Goal: Task Accomplishment & Management: Manage account settings

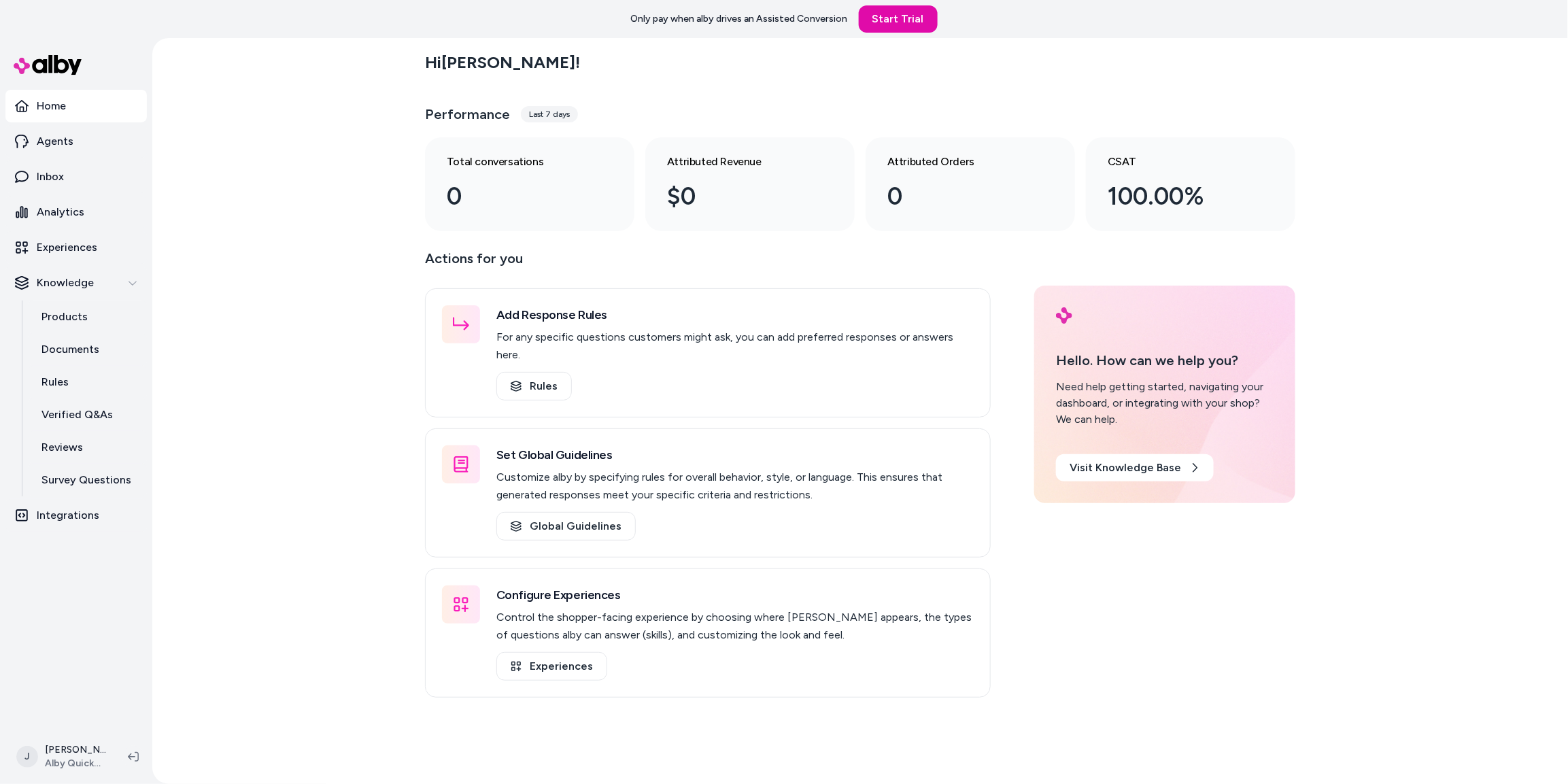
click at [316, 182] on div "Hi [PERSON_NAME] ! Performance Last 7 days Total conversations 0 Attributed Rev…" at bounding box center [860, 411] width 1416 height 746
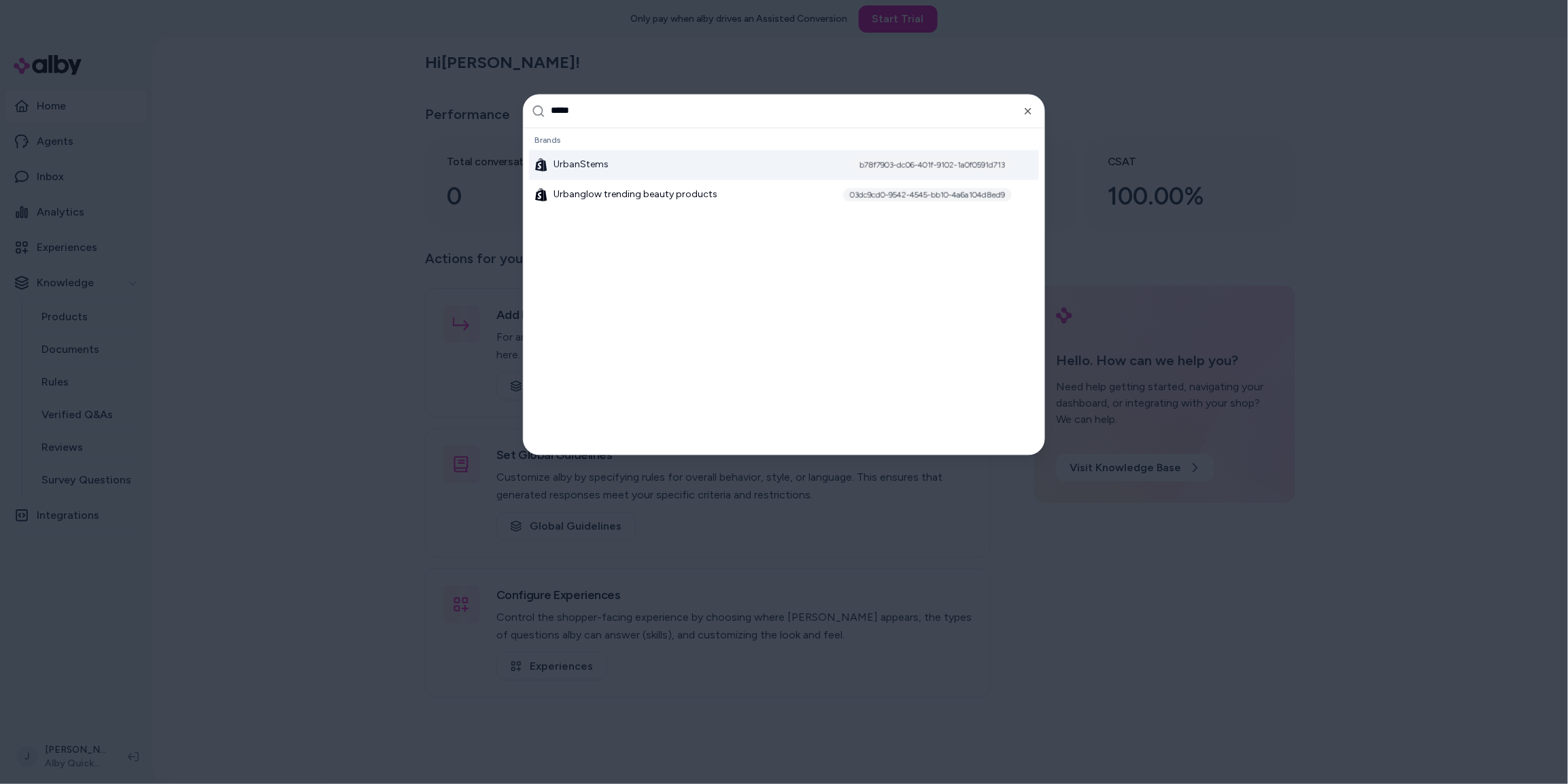
type input "*****"
click at [577, 166] on span "UrbanStems" at bounding box center [581, 164] width 55 height 14
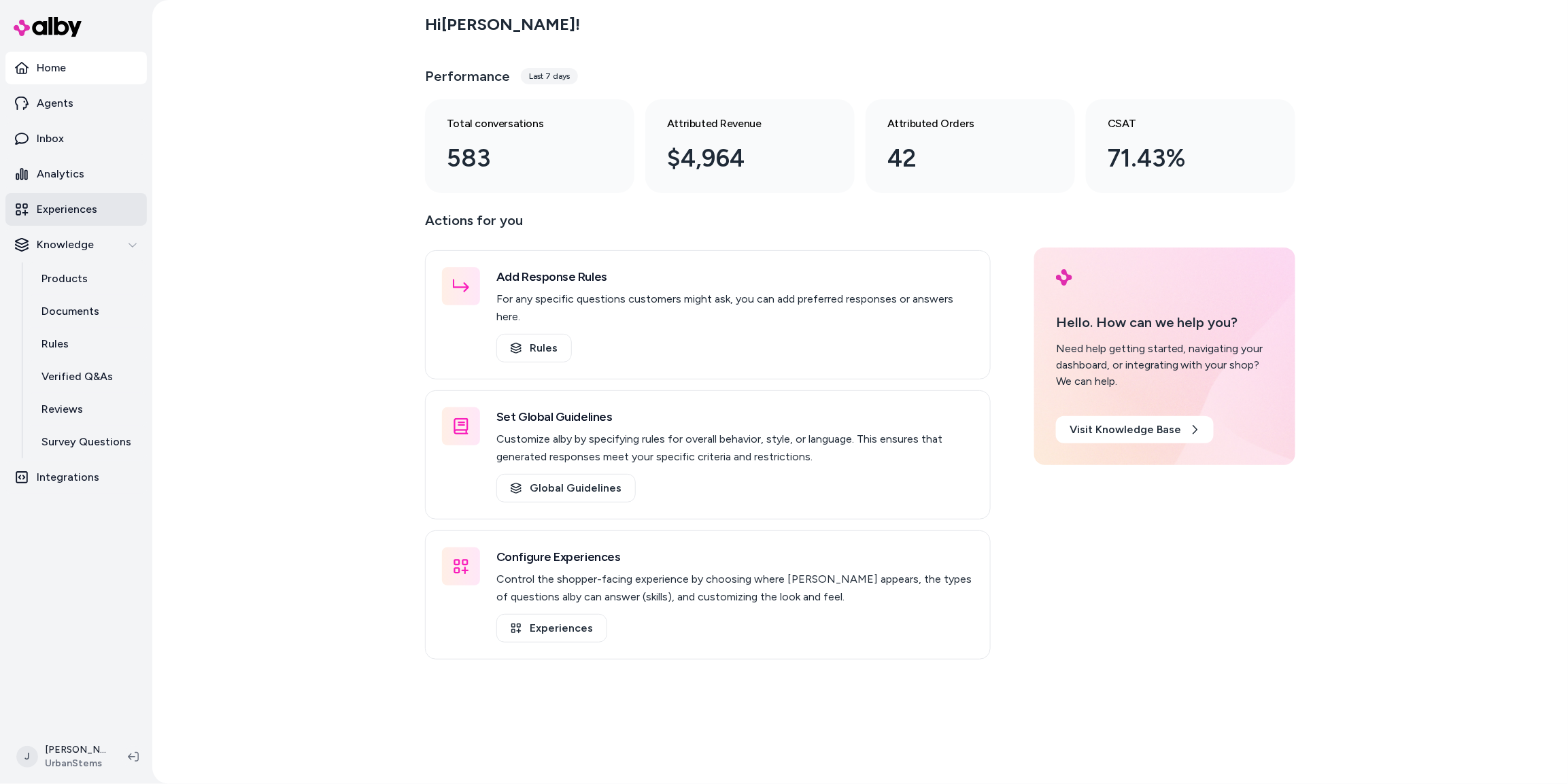
click at [60, 211] on p "Experiences" at bounding box center [67, 209] width 60 height 16
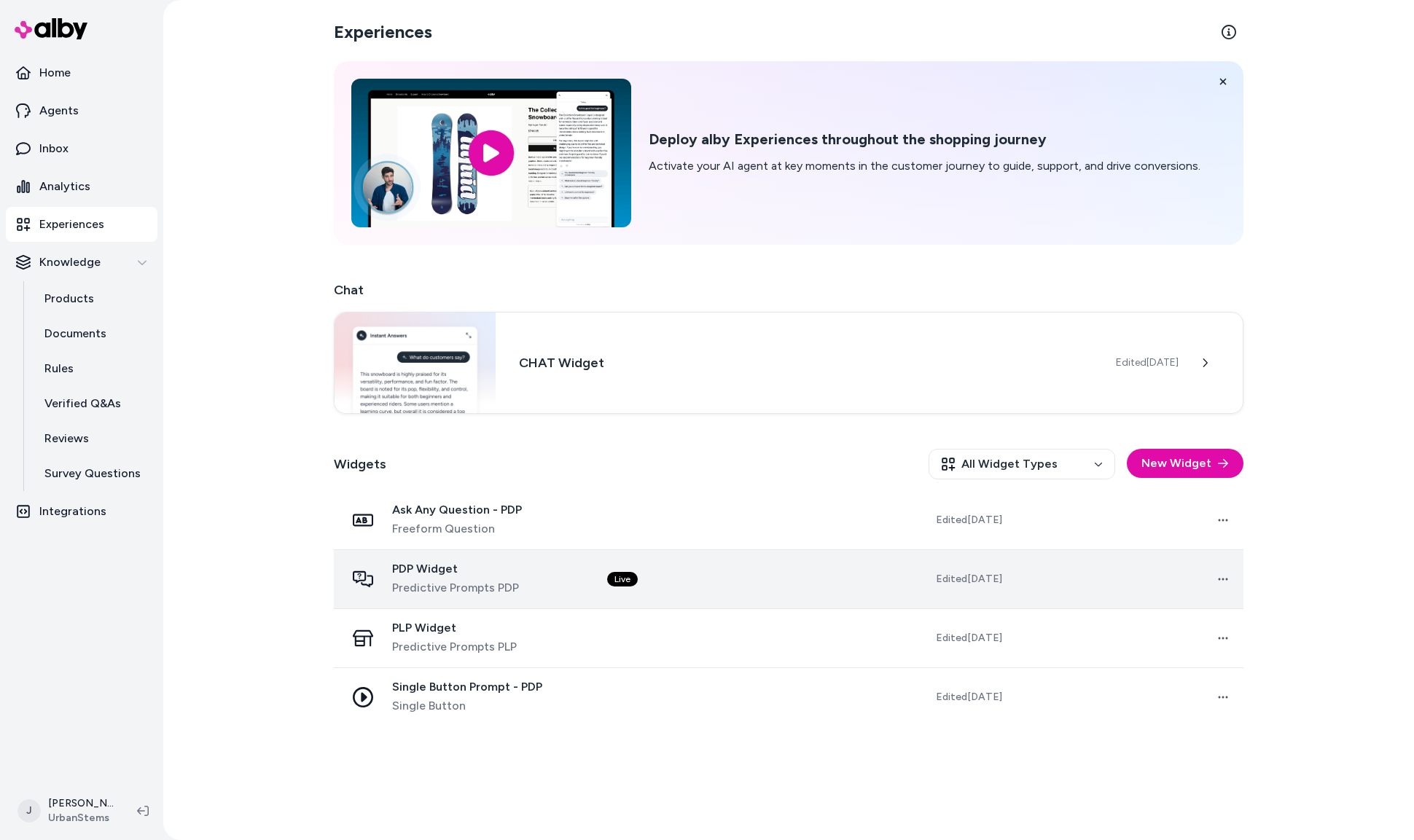
click at [709, 575] on td "Live" at bounding box center [710, 579] width 229 height 59
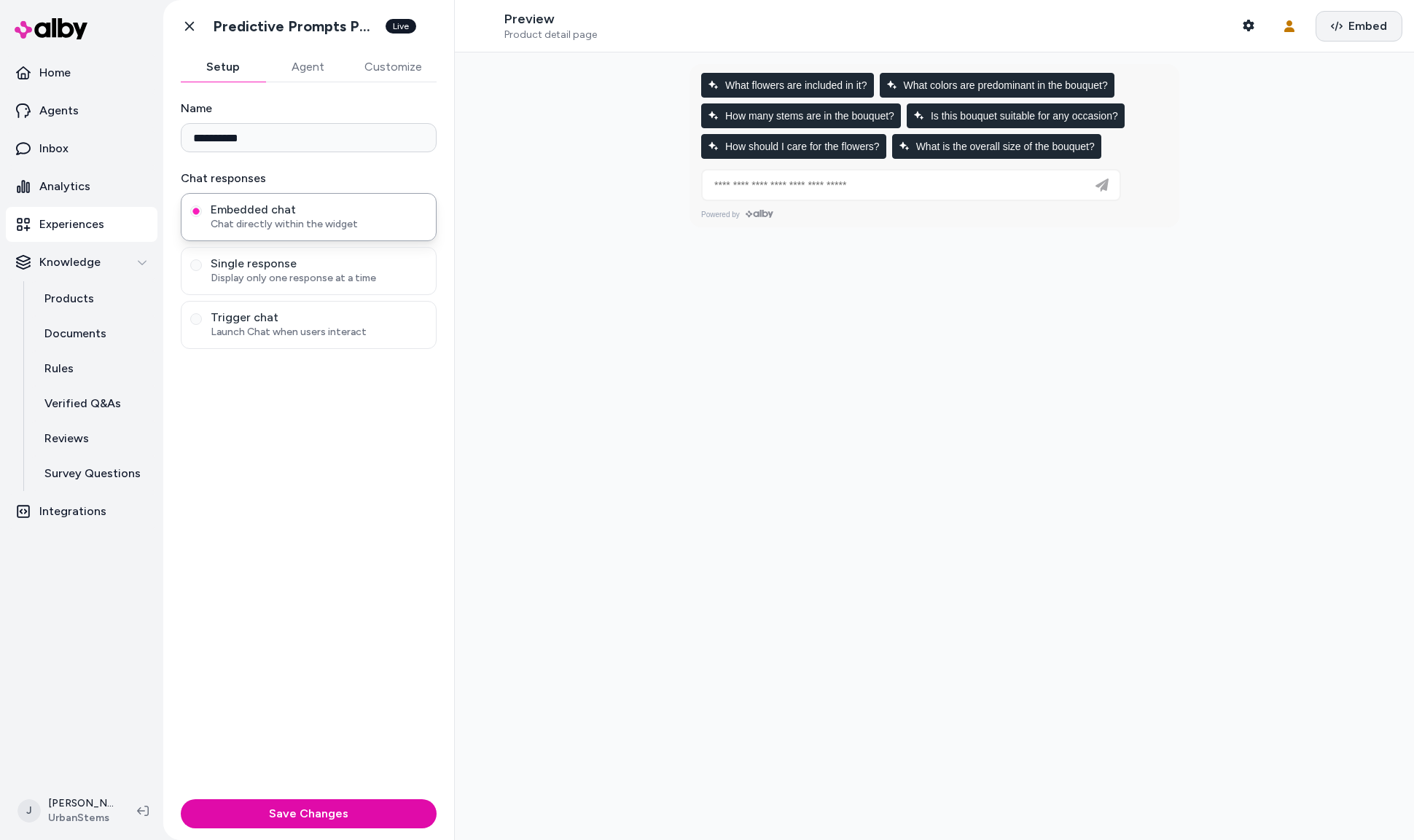
click at [1348, 36] on button "Embed" at bounding box center [1359, 27] width 87 height 31
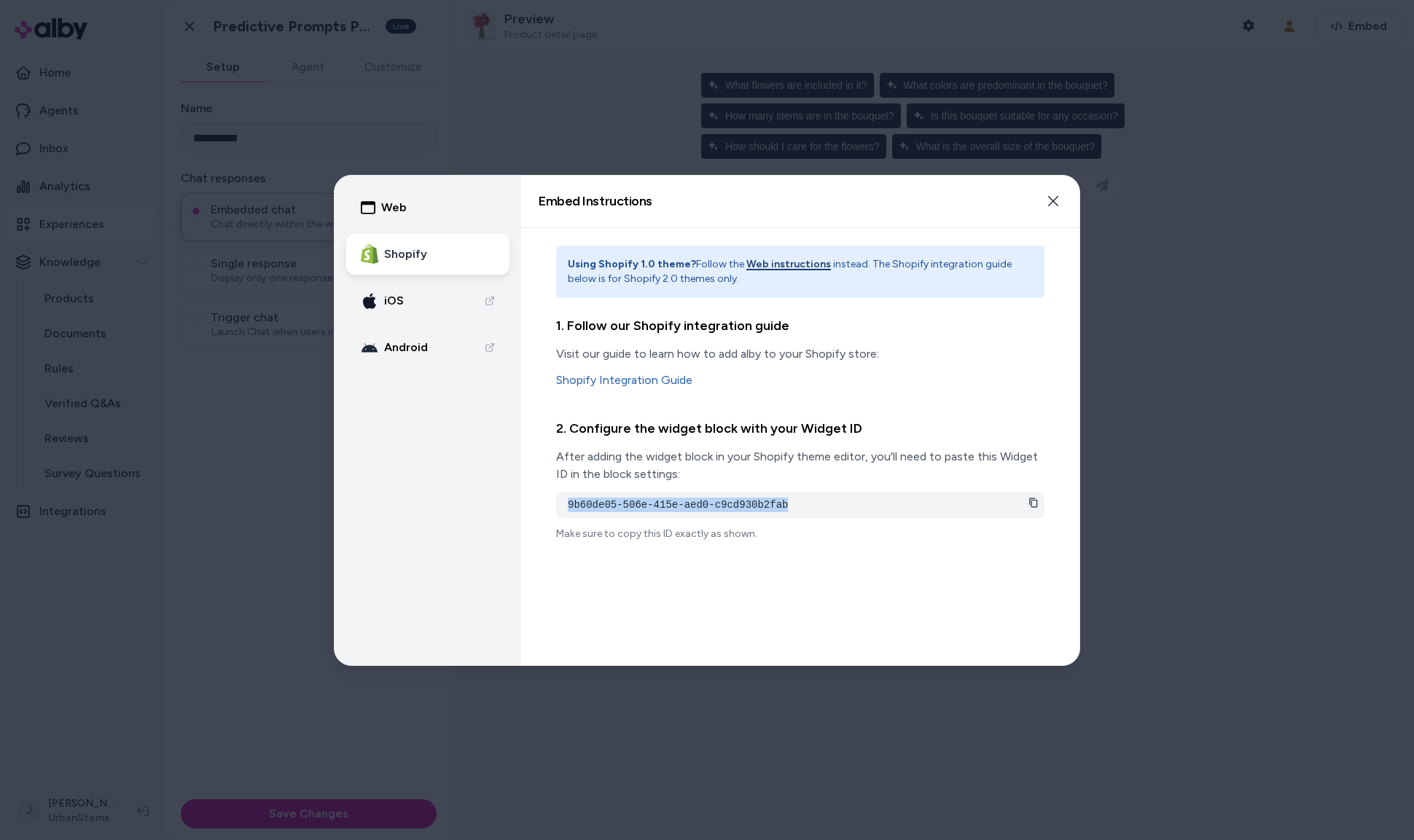
drag, startPoint x: 699, startPoint y: 504, endPoint x: 563, endPoint y: 507, distance: 136.0
click at [564, 507] on div "9b60de05-506e-415e-aed0-c9cd930b2fab" at bounding box center [800, 505] width 489 height 26
drag, startPoint x: 249, startPoint y: 436, endPoint x: 349, endPoint y: 226, distance: 232.6
click at [252, 427] on div at bounding box center [707, 420] width 1414 height 840
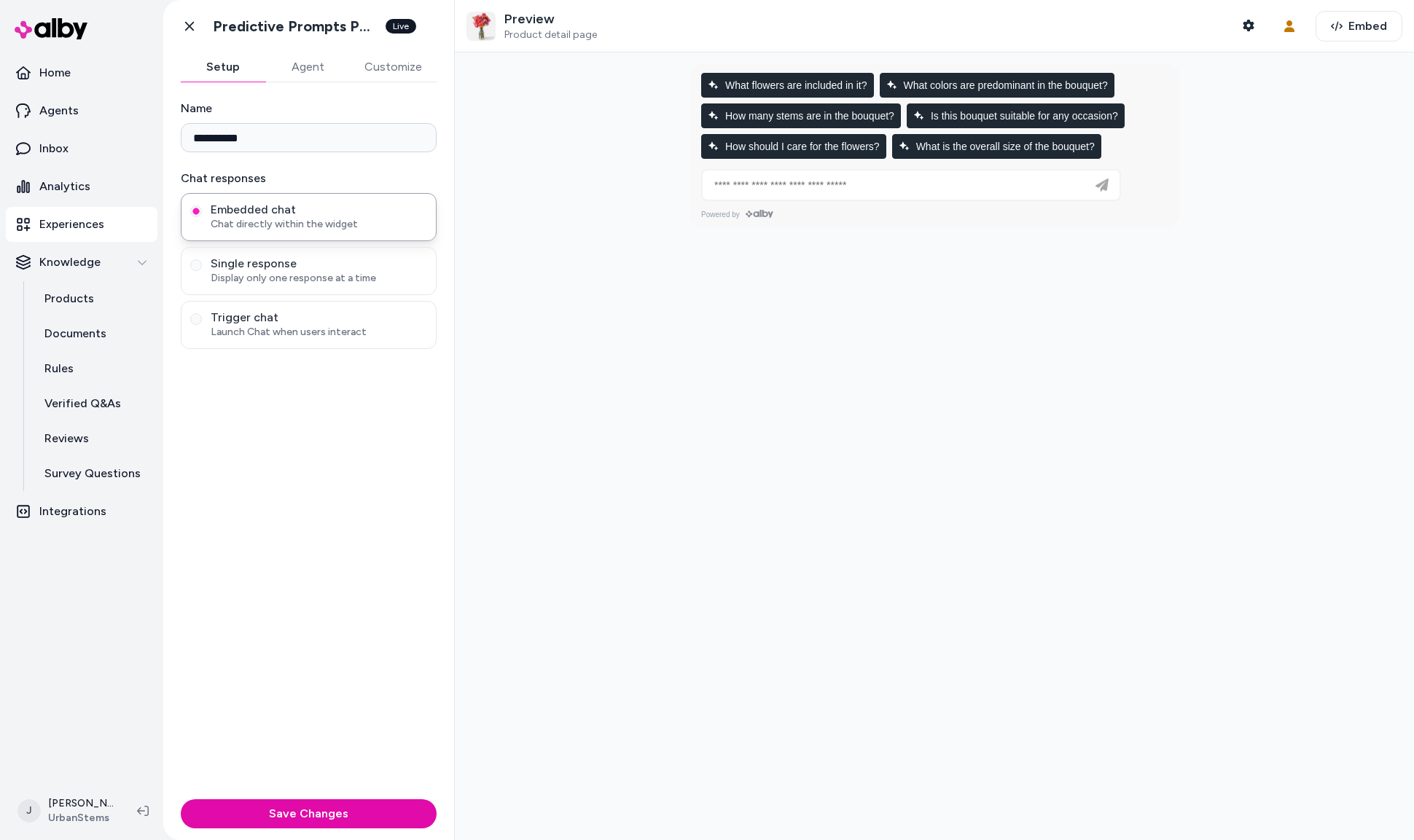
click at [395, 63] on button "Customize" at bounding box center [393, 67] width 87 height 29
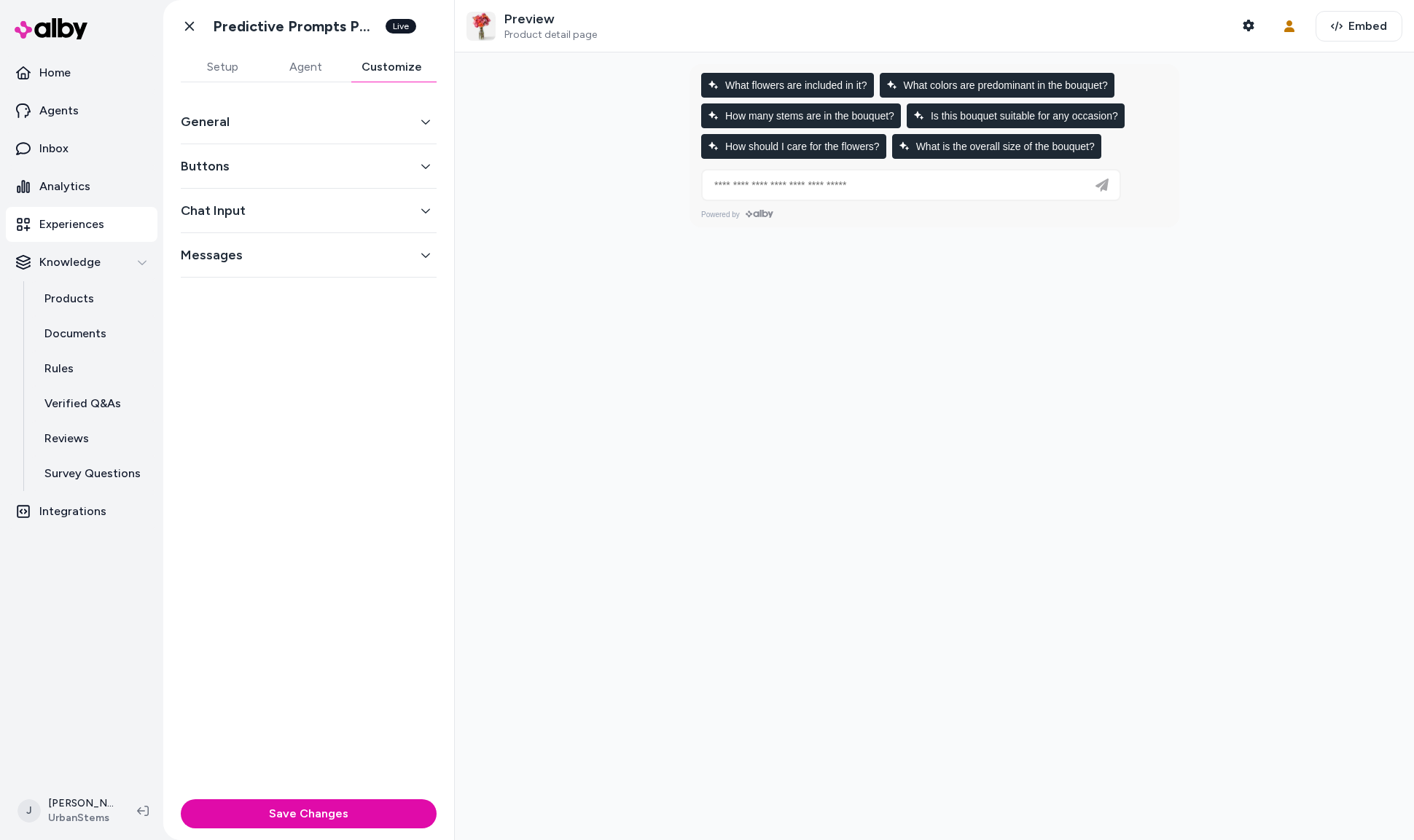
click at [267, 161] on button "Buttons" at bounding box center [308, 166] width 256 height 21
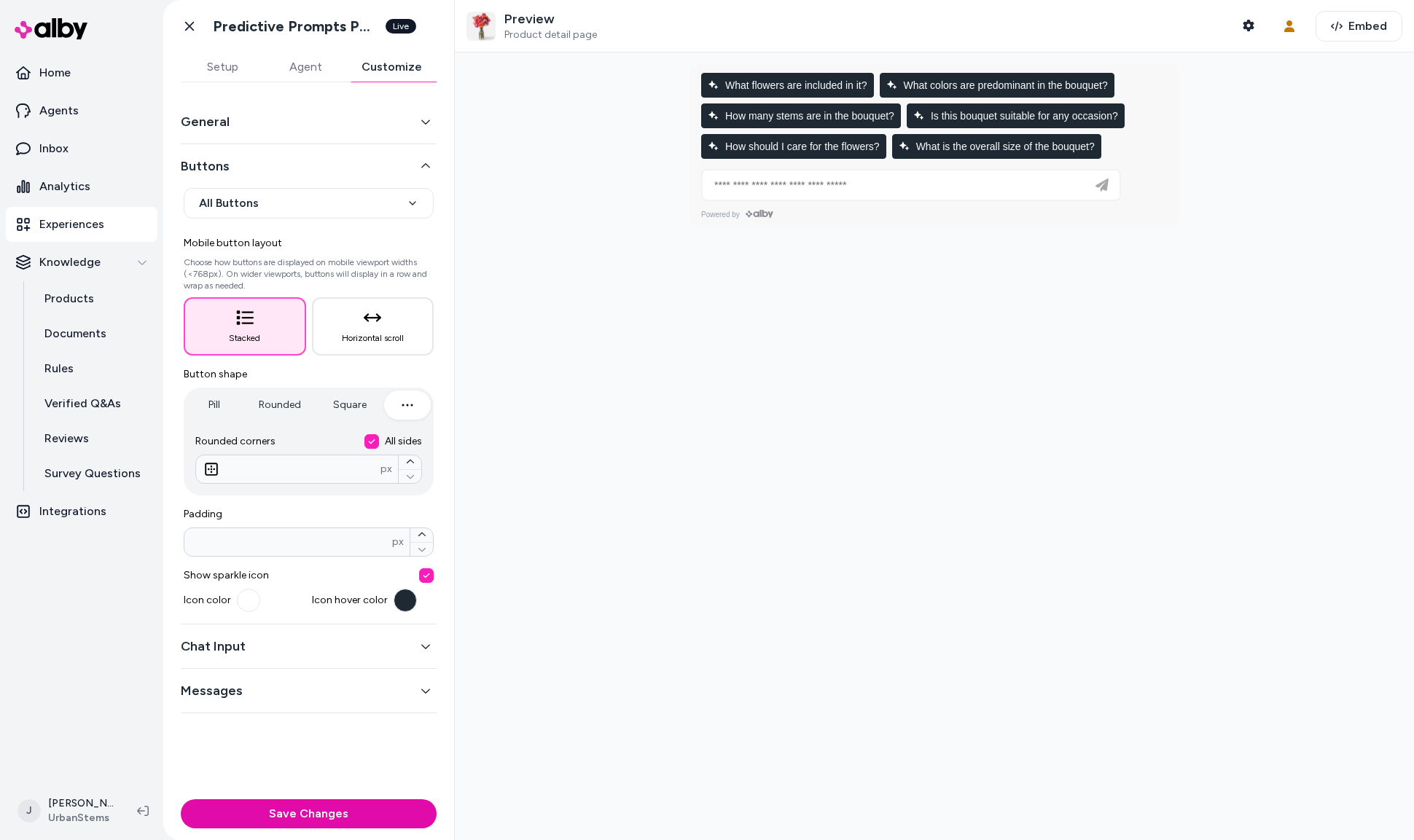
click at [281, 125] on button "General" at bounding box center [308, 121] width 256 height 21
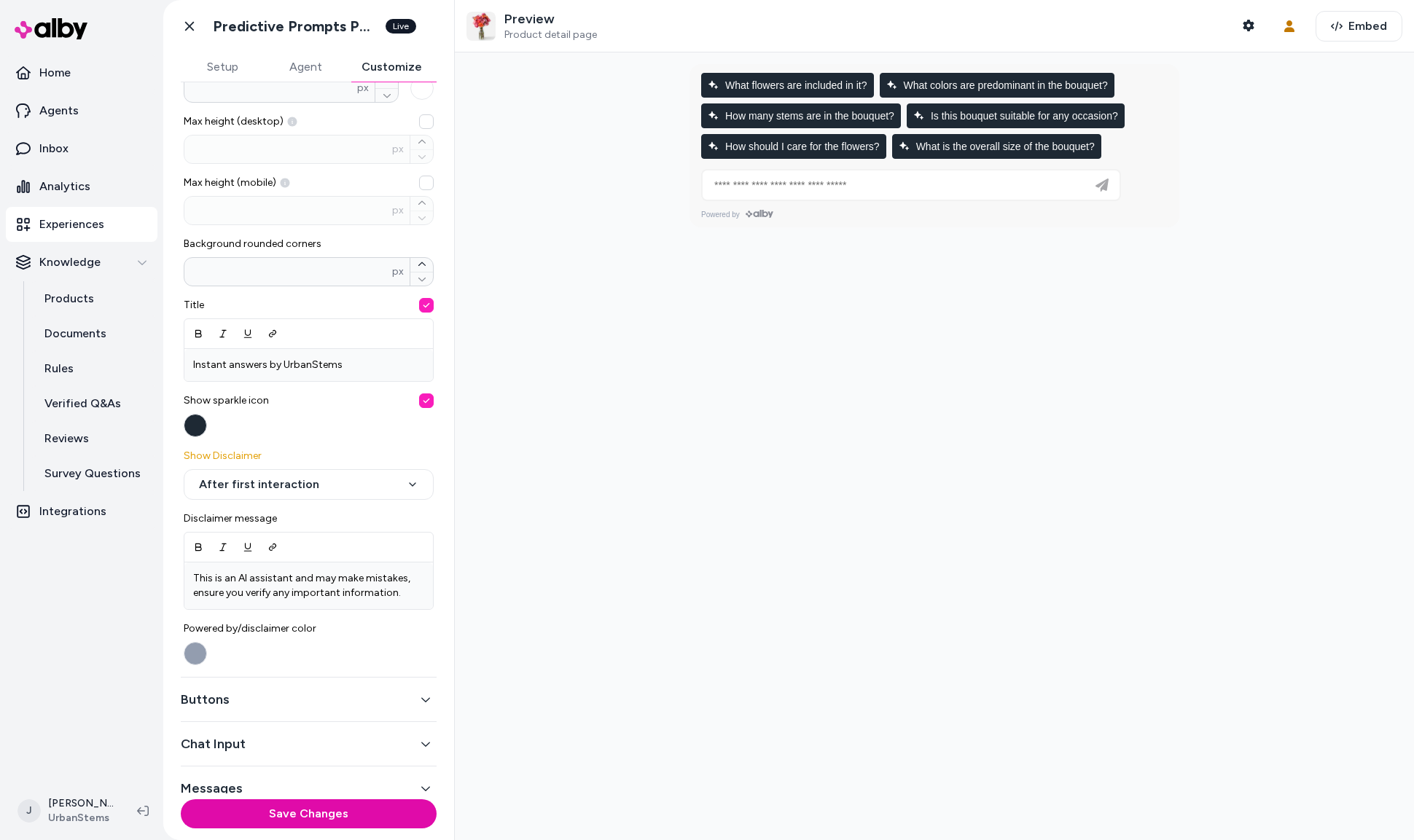
scroll to position [289, 0]
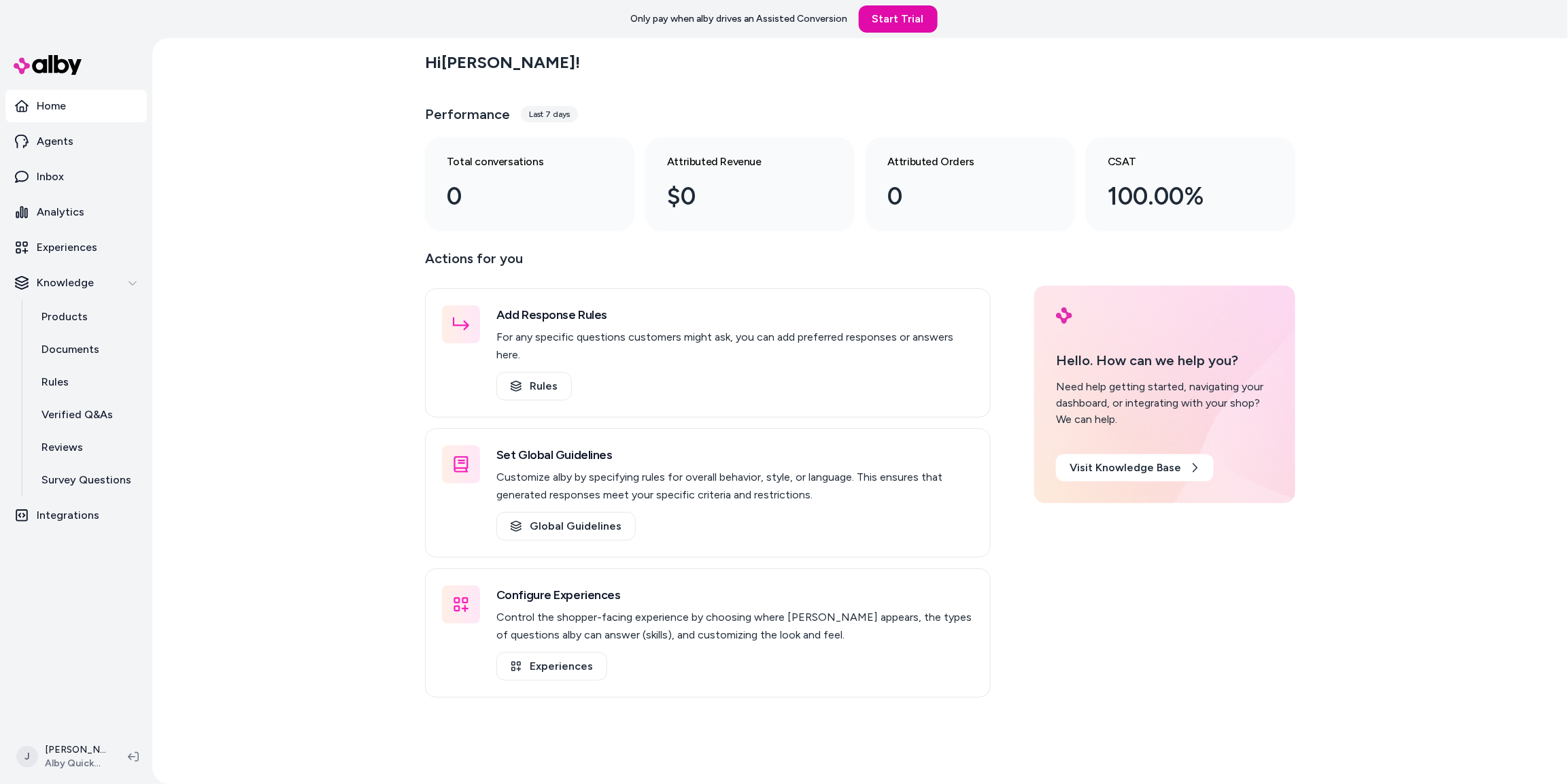
drag, startPoint x: 240, startPoint y: 215, endPoint x: 244, endPoint y: 208, distance: 8.1
click at [241, 214] on div "Hi [PERSON_NAME] ! Performance Last 7 days Total conversations 0 Attributed Rev…" at bounding box center [860, 411] width 1416 height 746
click at [250, 191] on div "Hi [PERSON_NAME] ! Performance Last 7 days Total conversations 0 Attributed Rev…" at bounding box center [860, 411] width 1416 height 746
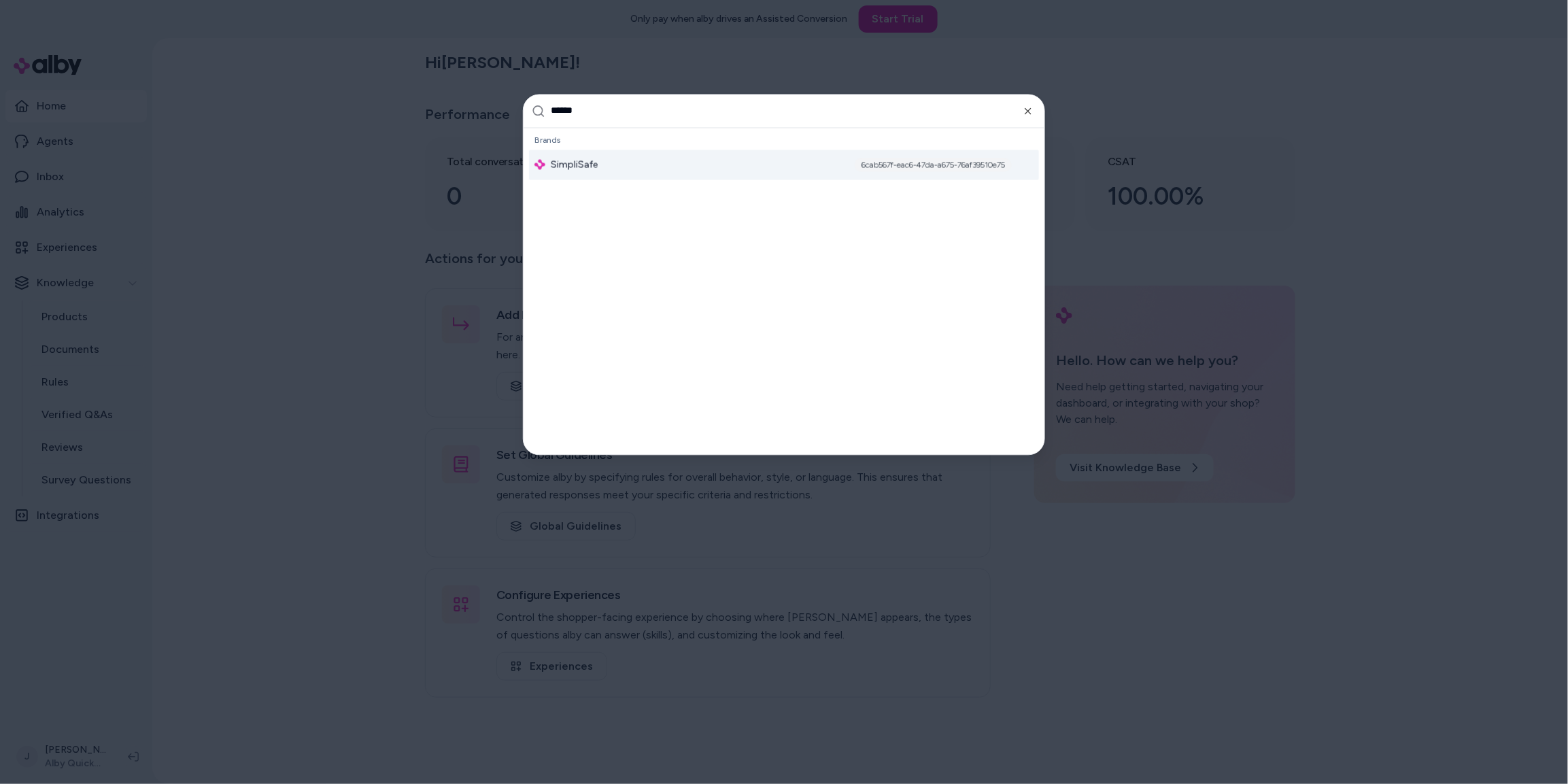
type input "******"
click at [726, 170] on div "SimpliSafe 6cab567f-eac6-47da-a675-76af39510e75" at bounding box center [784, 164] width 510 height 30
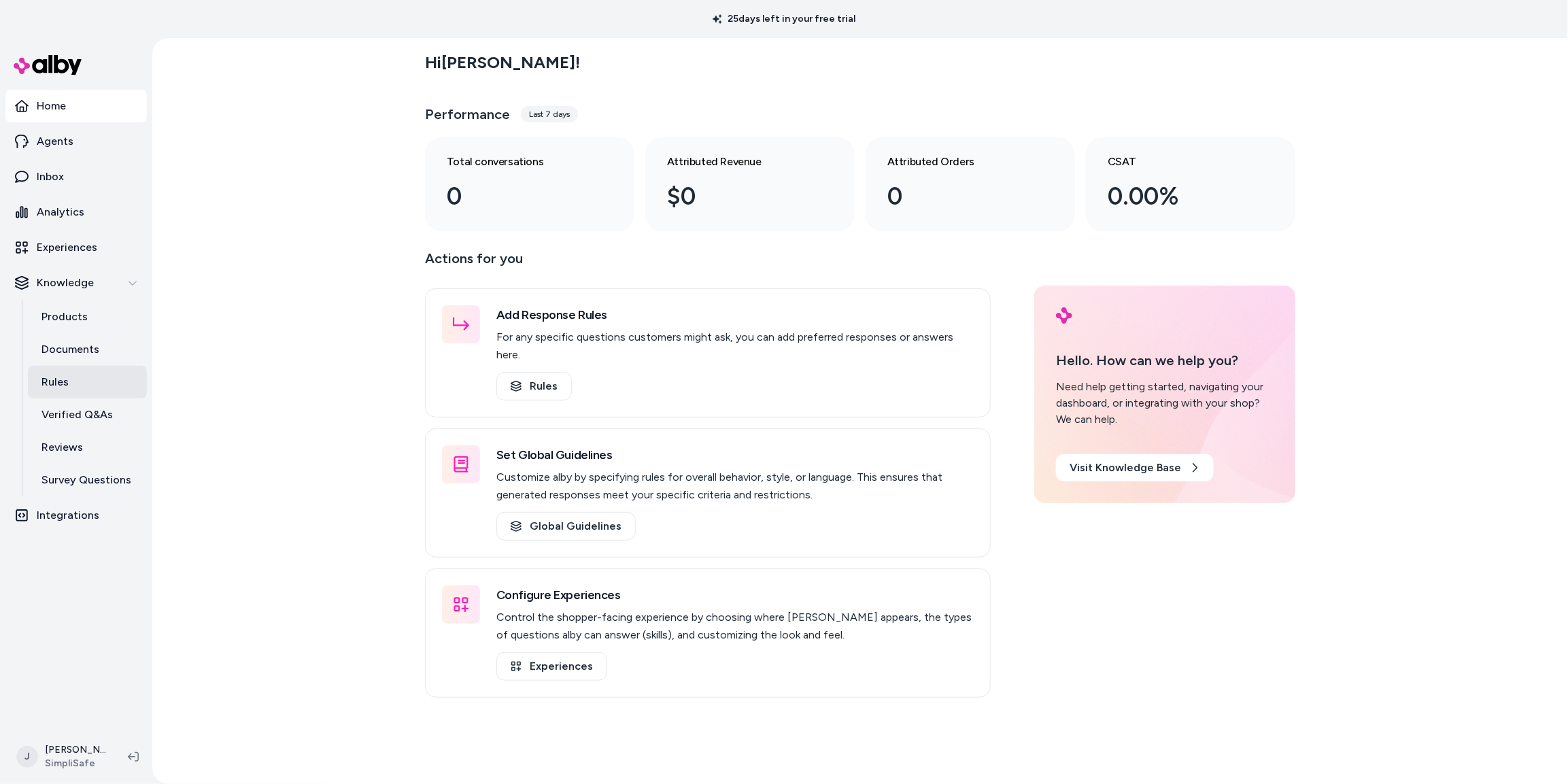
click at [78, 377] on link "Rules" at bounding box center [88, 382] width 119 height 33
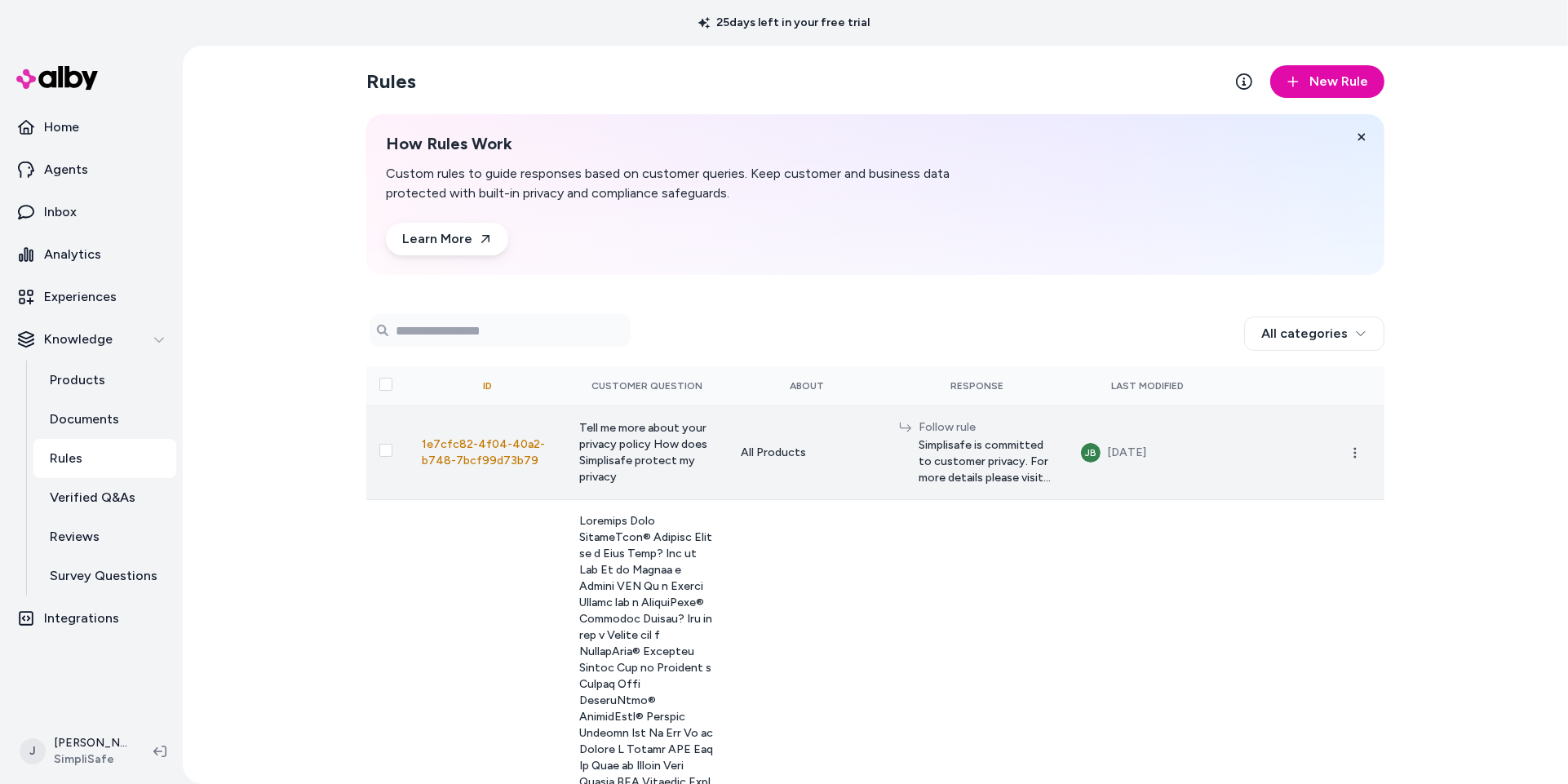
click at [382, 463] on td at bounding box center [388, 451] width 42 height 94
click at [386, 457] on button "Select row" at bounding box center [386, 450] width 14 height 14
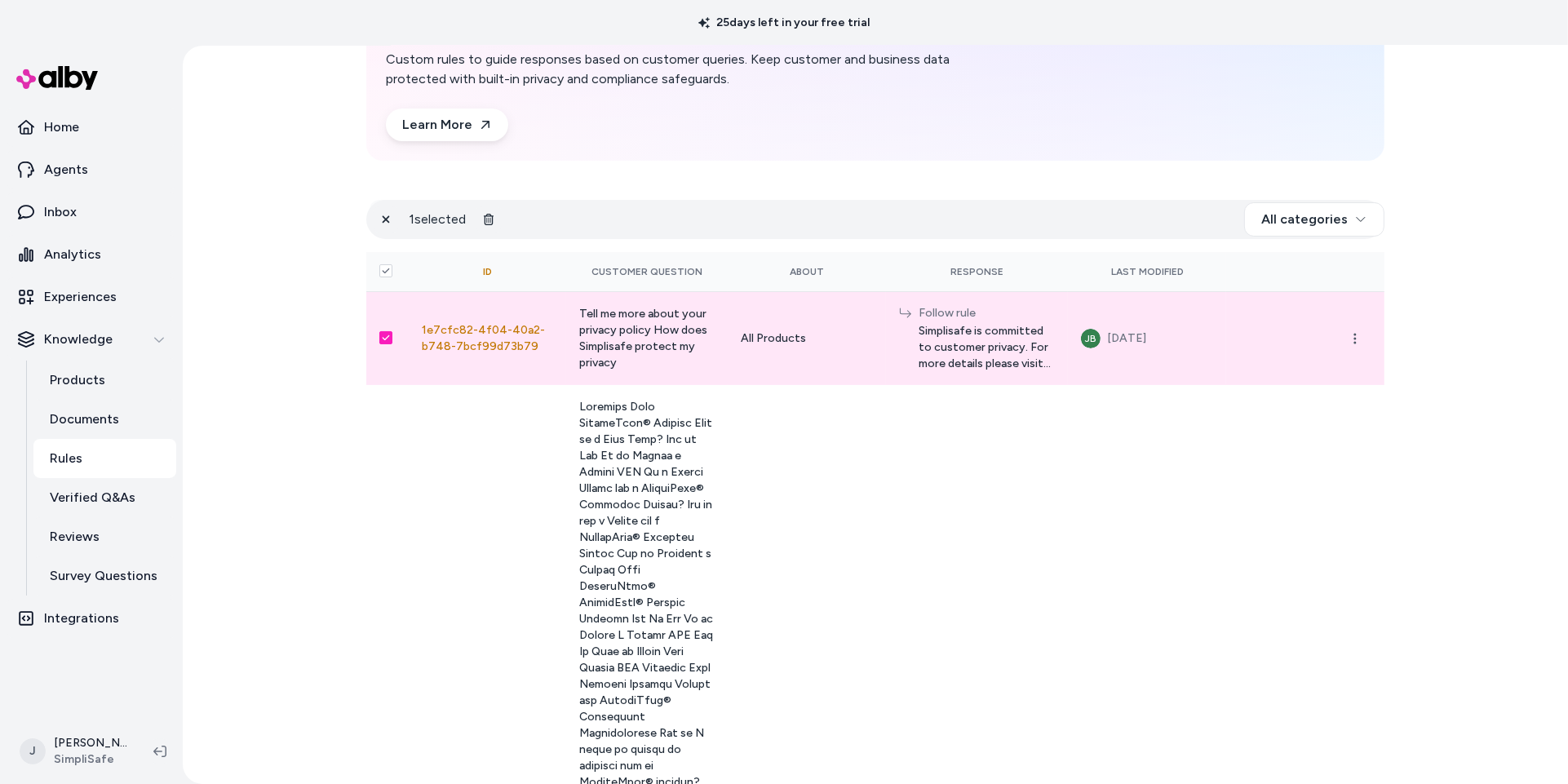
scroll to position [141, 0]
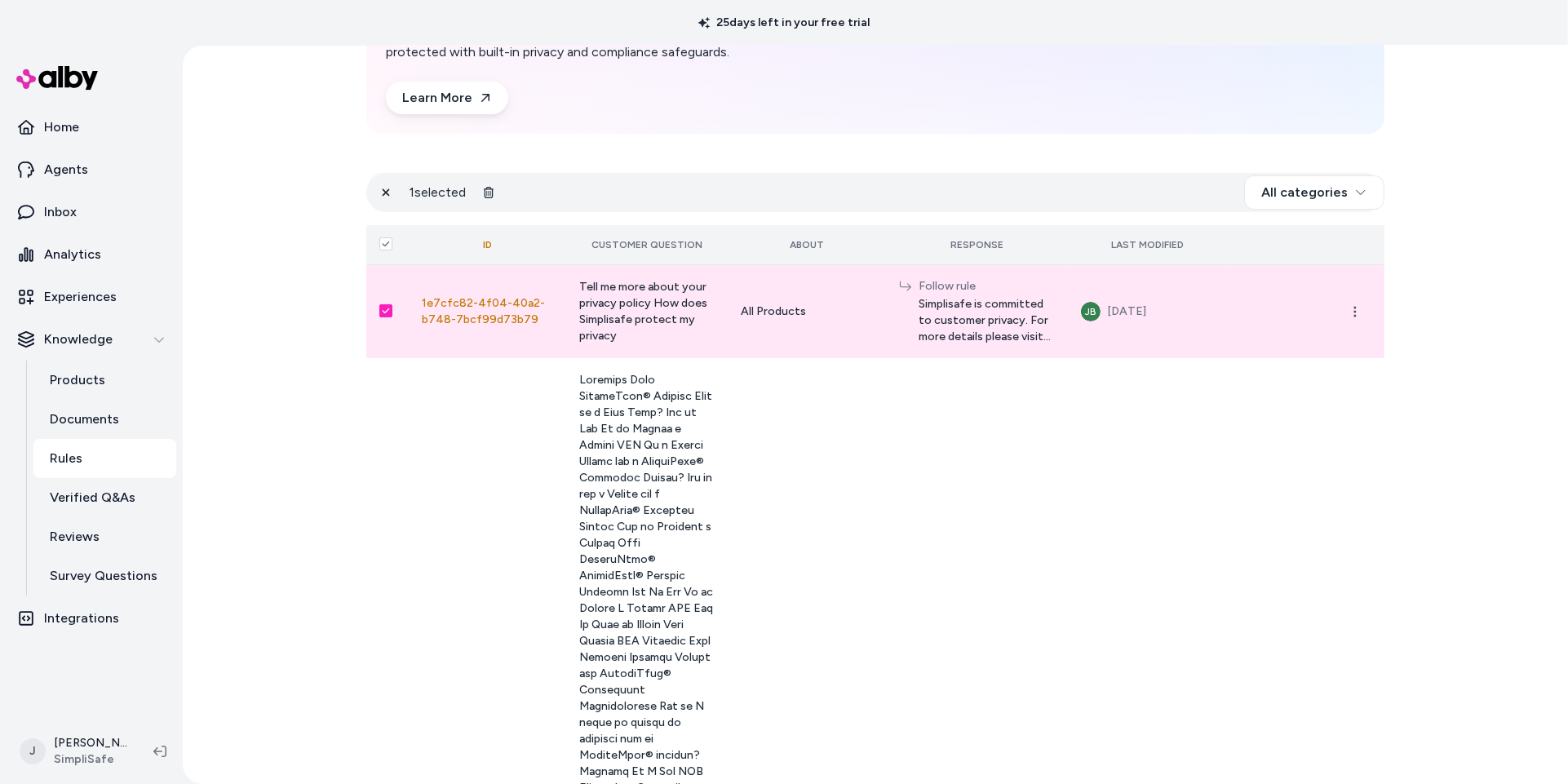
click at [385, 243] on button "Select all" at bounding box center [386, 244] width 14 height 14
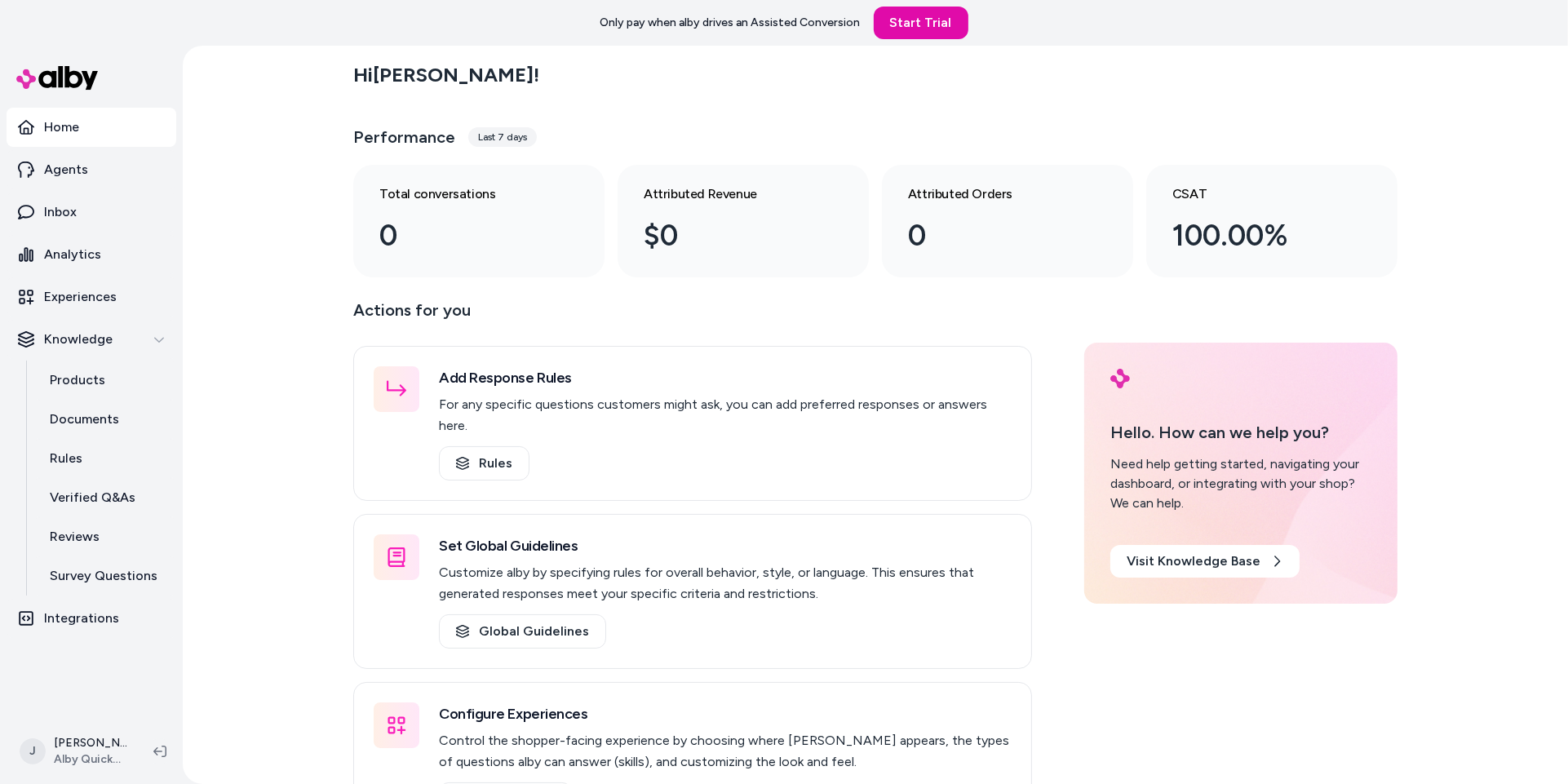
drag, startPoint x: 272, startPoint y: 212, endPoint x: 272, endPoint y: 201, distance: 11.0
click at [272, 201] on div "Hi Jackie ! Performance Last 7 days Total conversations 0 Attributed Revenue $0…" at bounding box center [875, 414] width 1385 height 738
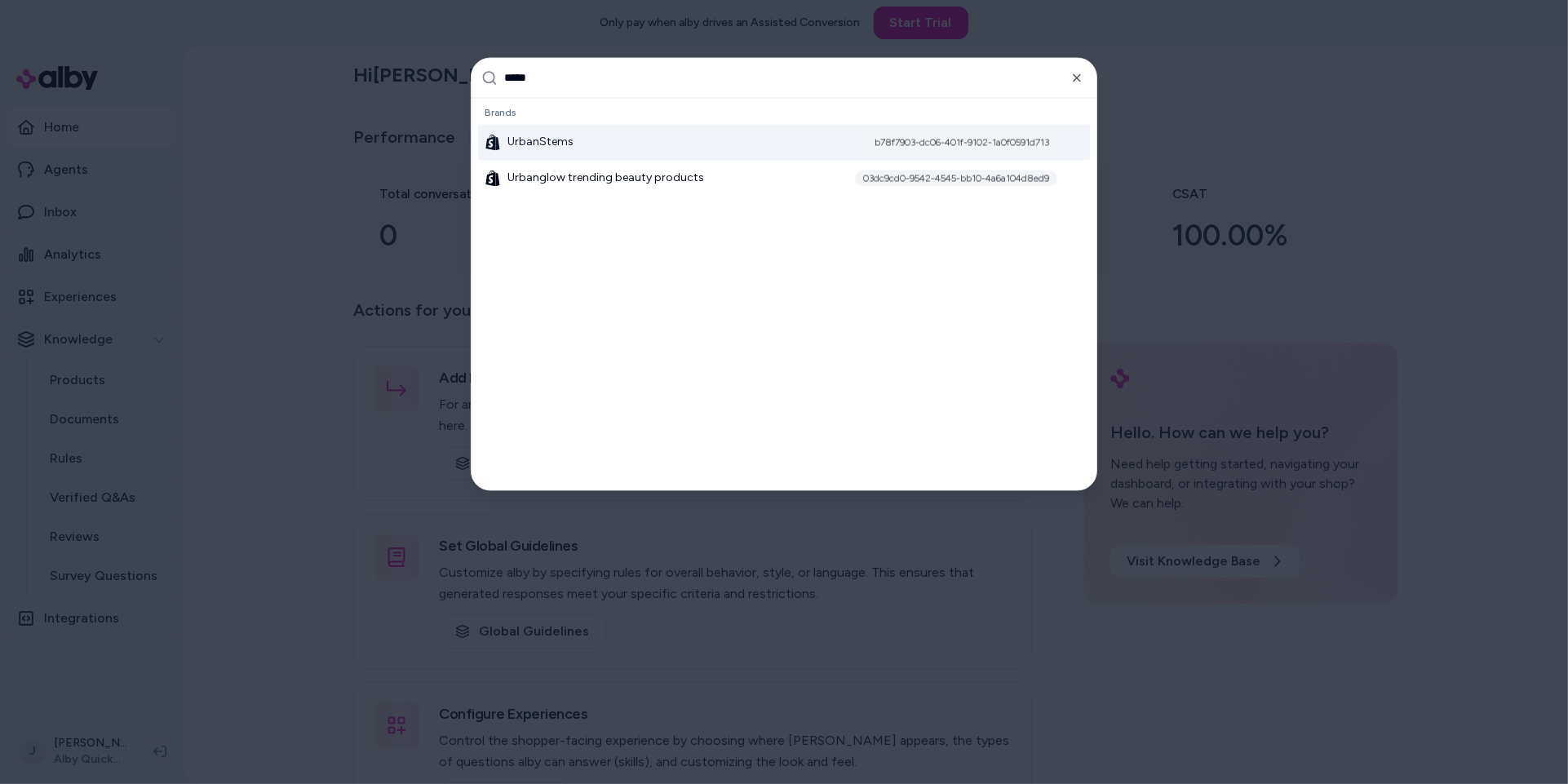
type input "*****"
click at [573, 134] on div "UrbanStems b78f7903-dc06-401f-9102-1a0f0591d713" at bounding box center [784, 142] width 611 height 36
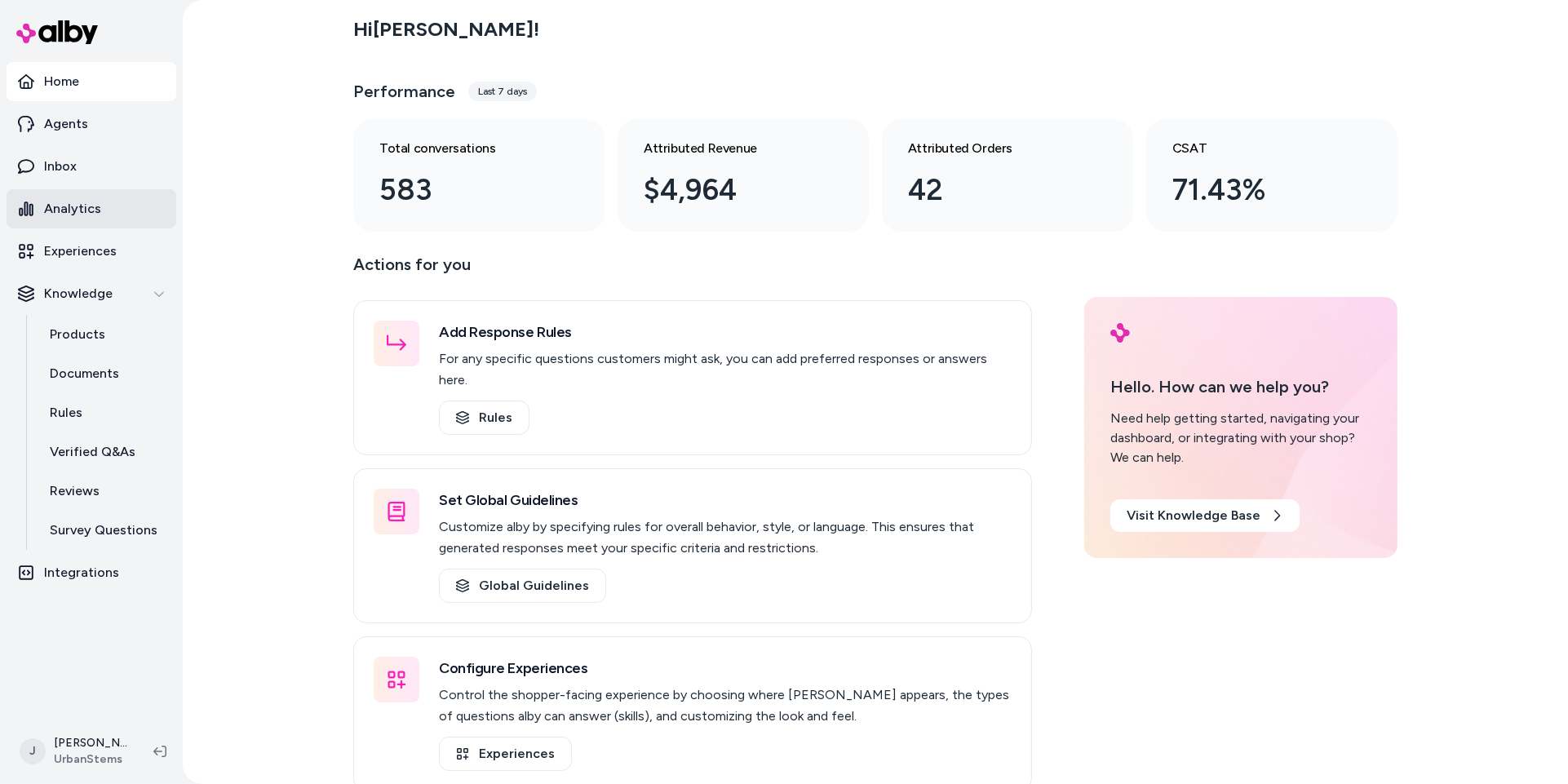
click at [75, 203] on p "Analytics" at bounding box center [72, 208] width 57 height 19
